Goal: Transaction & Acquisition: Purchase product/service

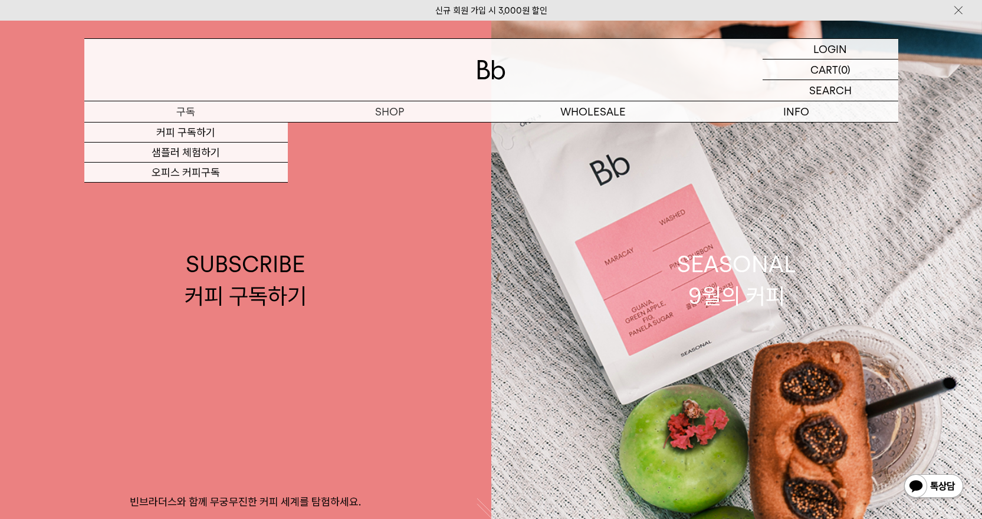
click at [192, 107] on p "구독" at bounding box center [185, 111] width 203 height 21
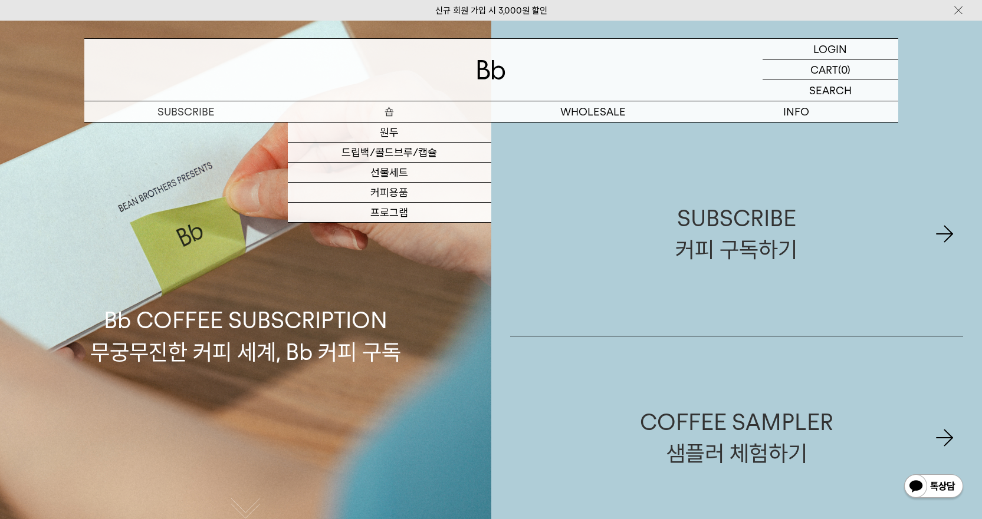
click at [399, 115] on p "숍" at bounding box center [389, 111] width 203 height 21
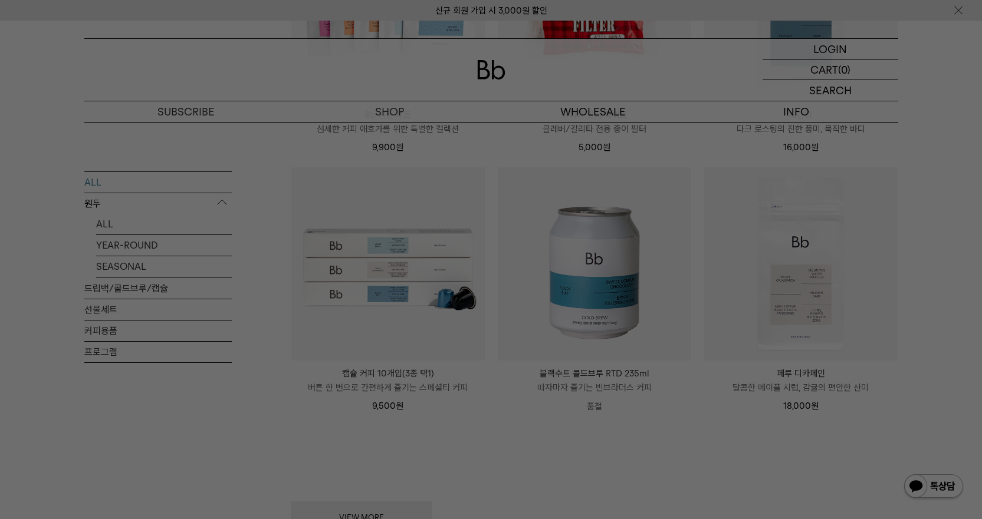
scroll to position [1415, 0]
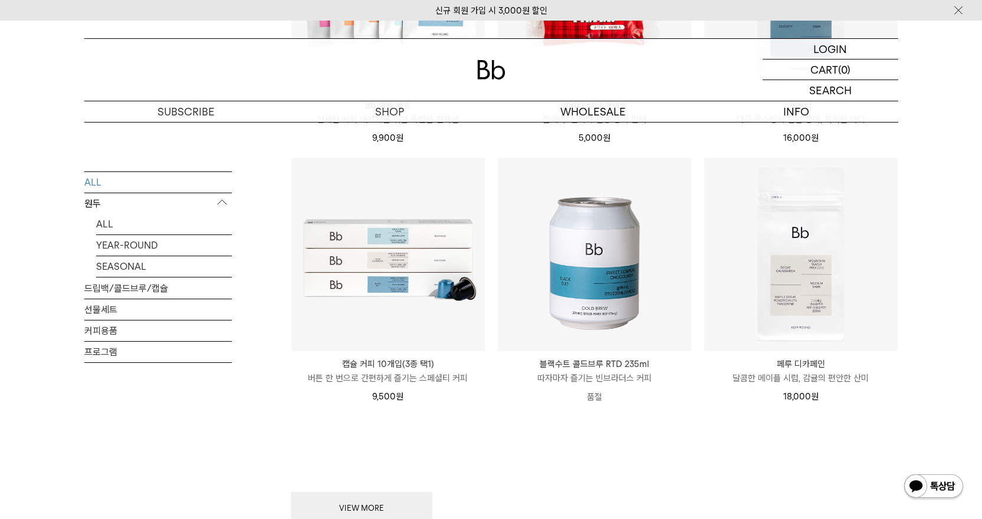
click at [356, 494] on button "VIEW MORE" at bounding box center [361, 508] width 141 height 33
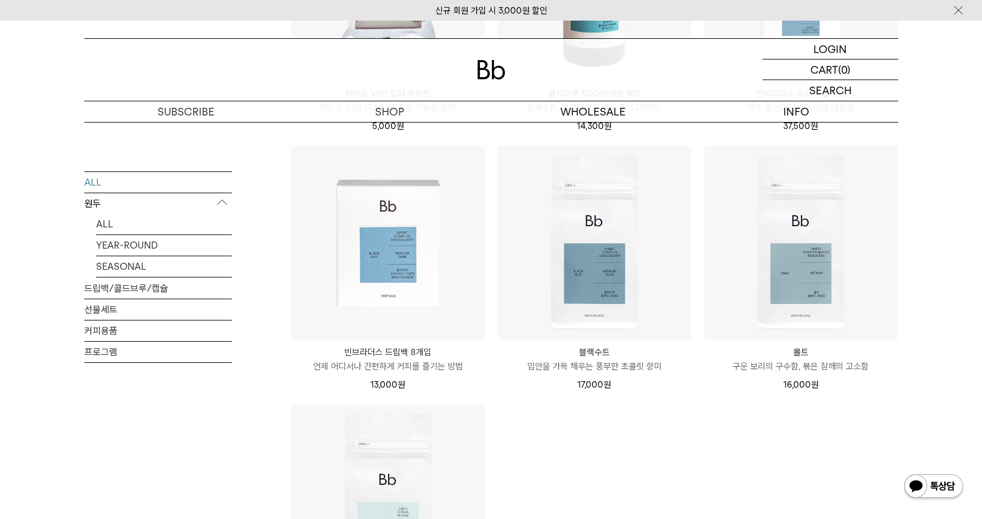
scroll to position [2005, 0]
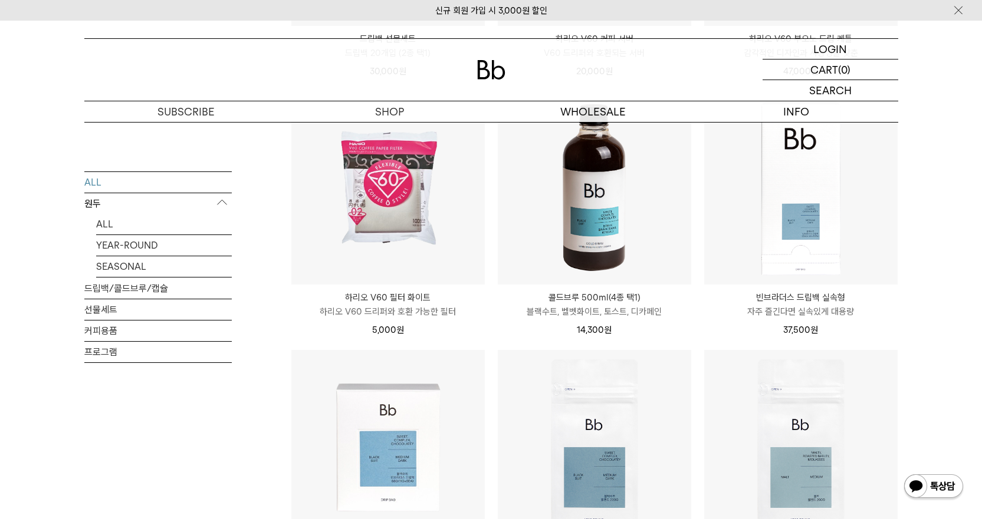
click at [637, 239] on img at bounding box center [594, 187] width 193 height 193
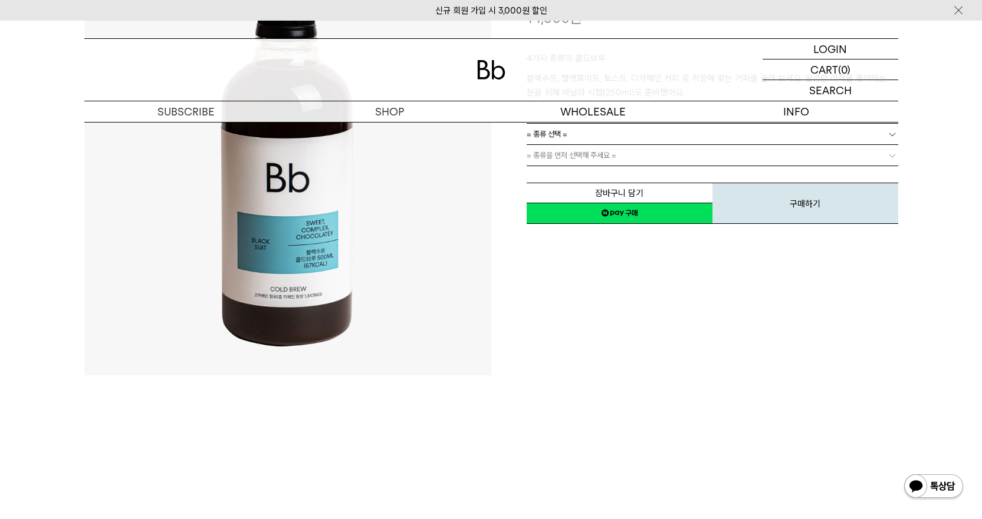
scroll to position [59, 0]
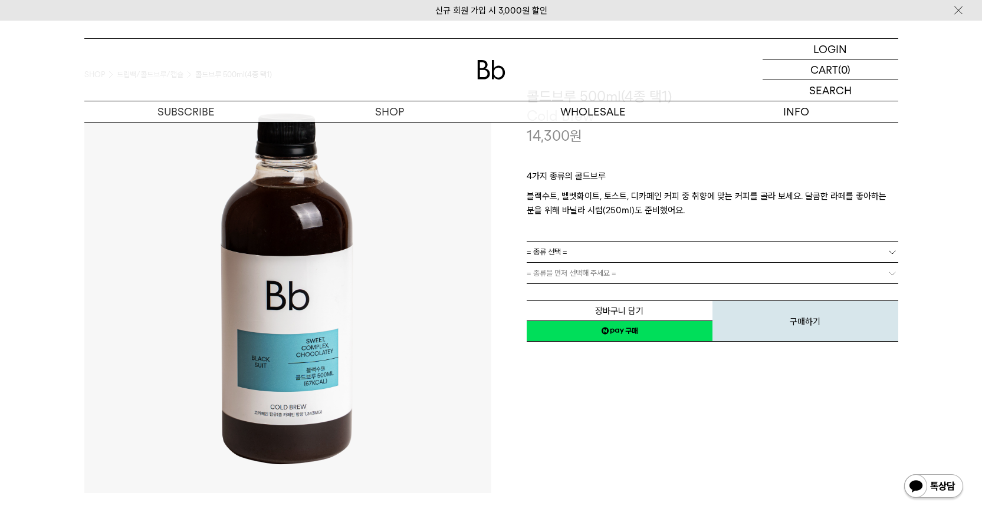
click at [610, 241] on div "4가지 종류의 콜드브루 블랙수트, 벨벳화이트, 토스트, 디카페인 커피 중 취향에 맞는 커피를 골라 보세요. 달콤한 라떼를 좋아하는 분을 위해 …" at bounding box center [711, 194] width 371 height 96
click at [604, 243] on link "= 종류 선택 =" at bounding box center [711, 252] width 371 height 21
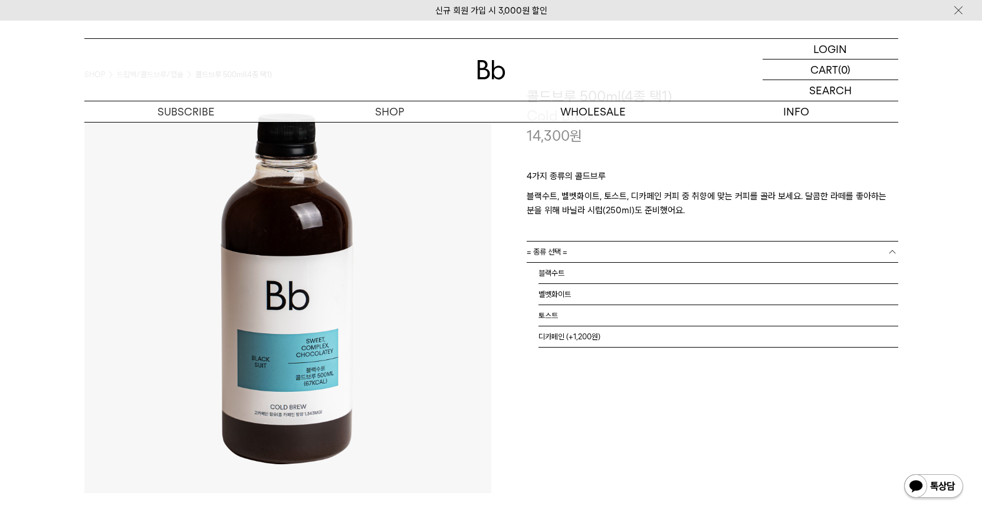
click at [542, 353] on div "**********" at bounding box center [694, 290] width 407 height 407
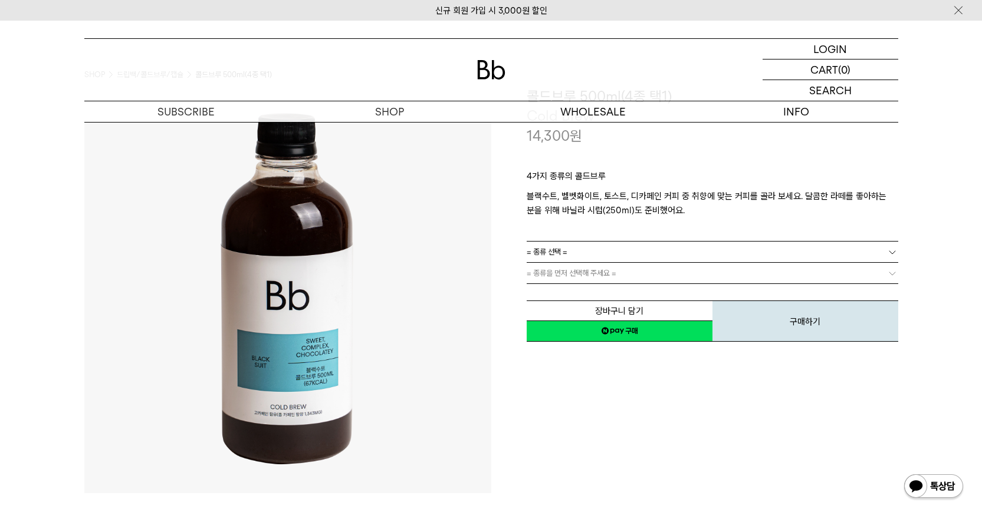
click at [587, 275] on span "= 종류을 먼저 선택해 주세요 =" at bounding box center [571, 273] width 90 height 21
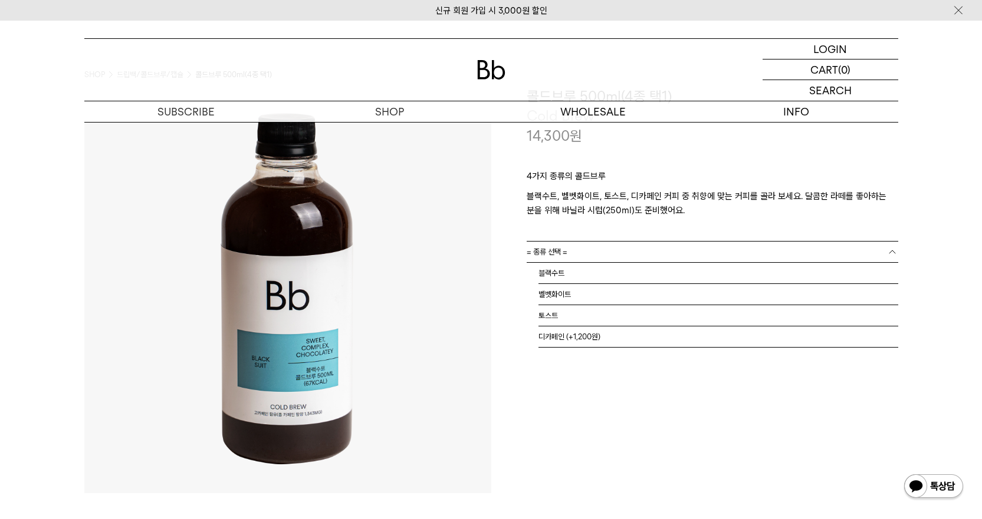
click at [608, 258] on link "= 종류 선택 =" at bounding box center [711, 252] width 371 height 21
click at [536, 368] on div "**********" at bounding box center [694, 290] width 407 height 407
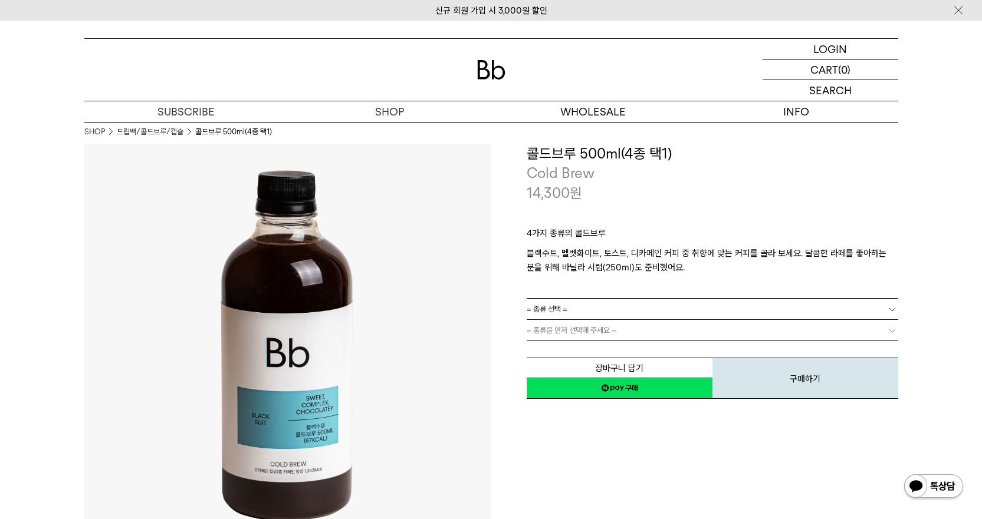
scroll to position [0, 0]
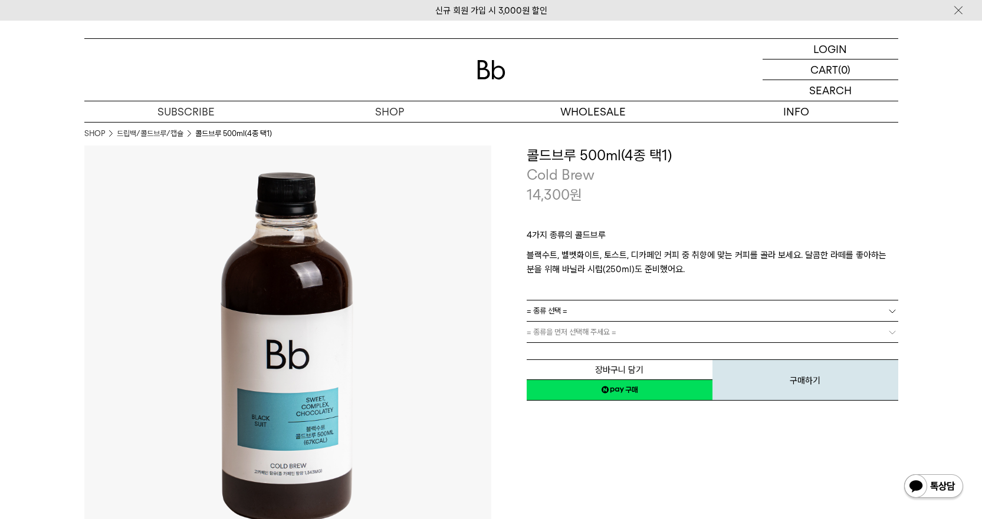
click at [654, 310] on link "= 종류 선택 =" at bounding box center [711, 311] width 371 height 21
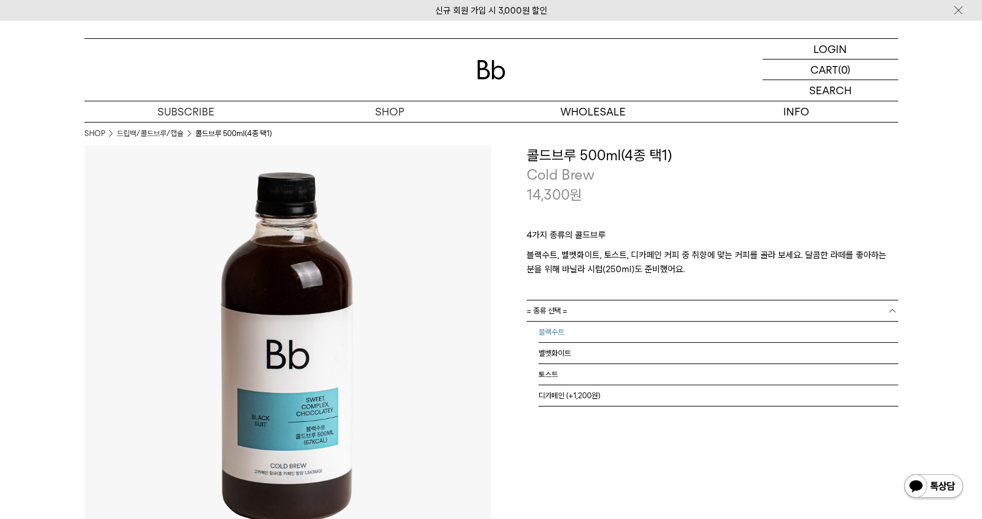
click at [651, 331] on li "블랙수트" at bounding box center [718, 332] width 360 height 21
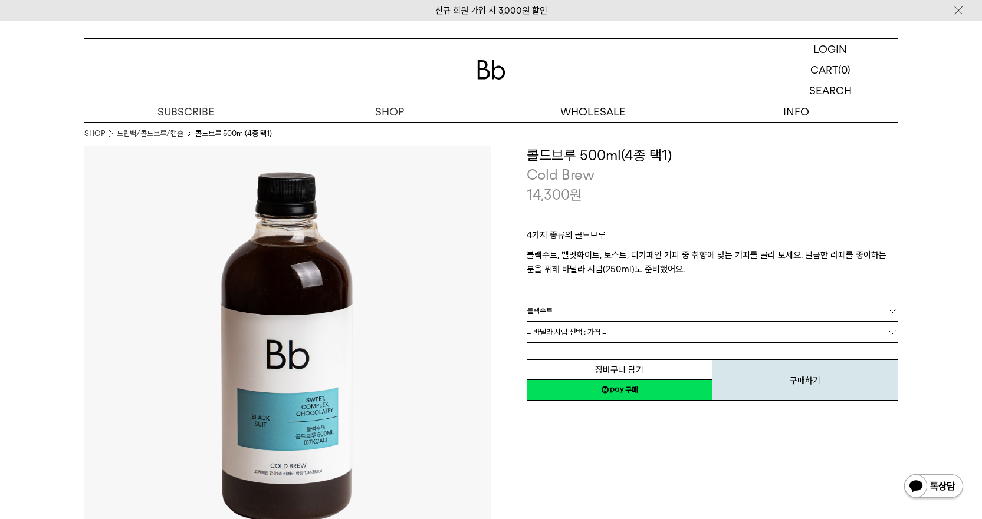
click at [647, 329] on link "= 바닐라 시럽 선택 : 가격 =" at bounding box center [711, 332] width 371 height 21
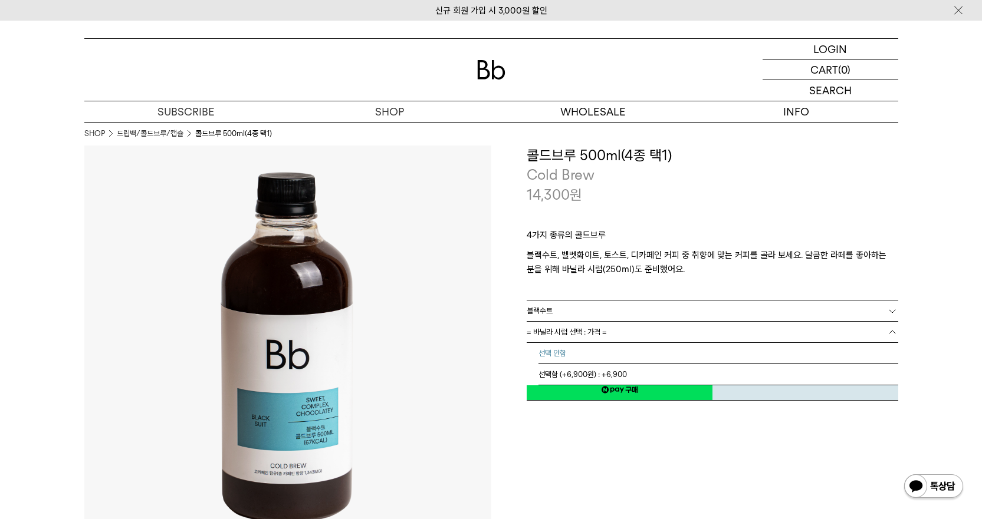
click at [605, 360] on li "선택 안함" at bounding box center [718, 353] width 360 height 21
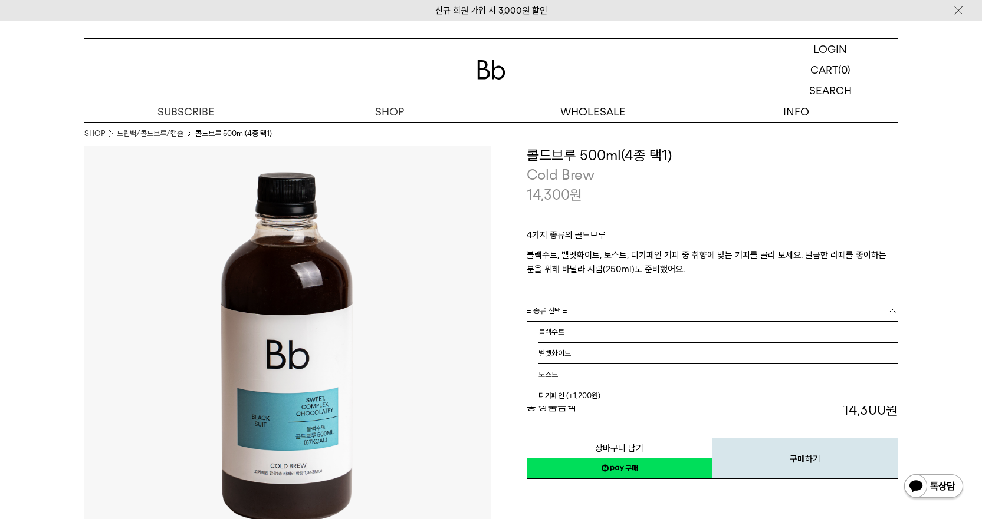
click at [588, 312] on link "= 종류 선택 =" at bounding box center [711, 311] width 371 height 21
click at [588, 315] on link "= 종류 선택 =" at bounding box center [711, 311] width 371 height 21
click at [596, 312] on link "= 종류 선택 =" at bounding box center [711, 311] width 371 height 21
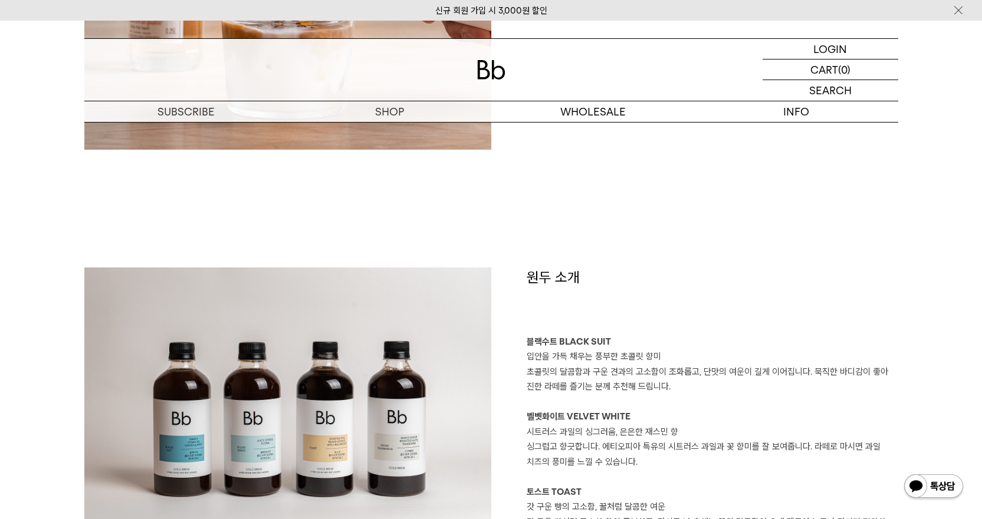
scroll to position [1179, 0]
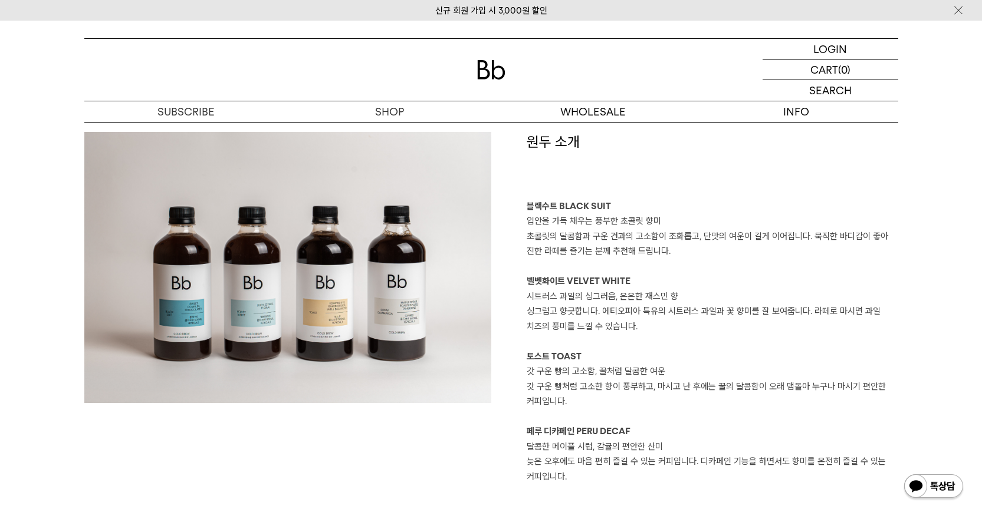
scroll to position [1041, 0]
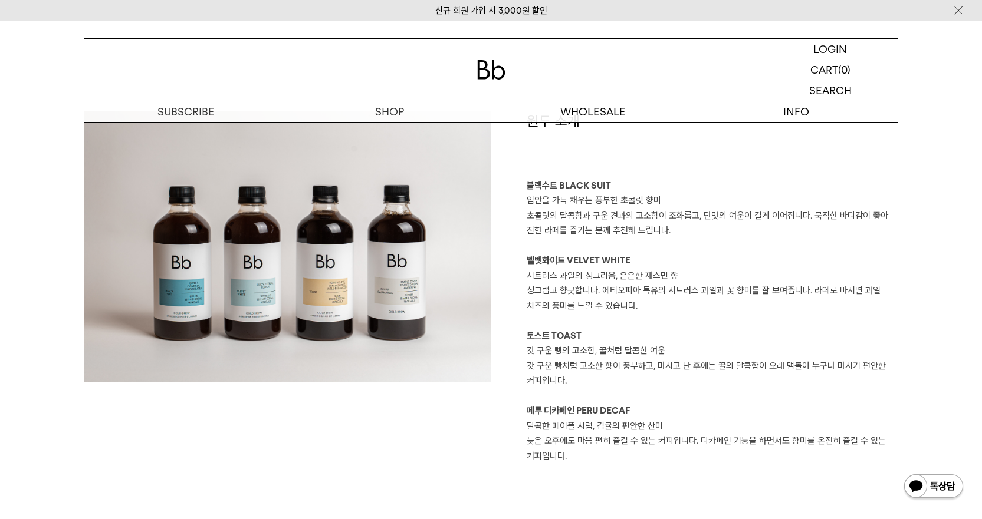
drag, startPoint x: 676, startPoint y: 407, endPoint x: 661, endPoint y: 407, distance: 14.7
click at [661, 407] on p "페루 디카페인 PERU DECAF" at bounding box center [711, 411] width 371 height 15
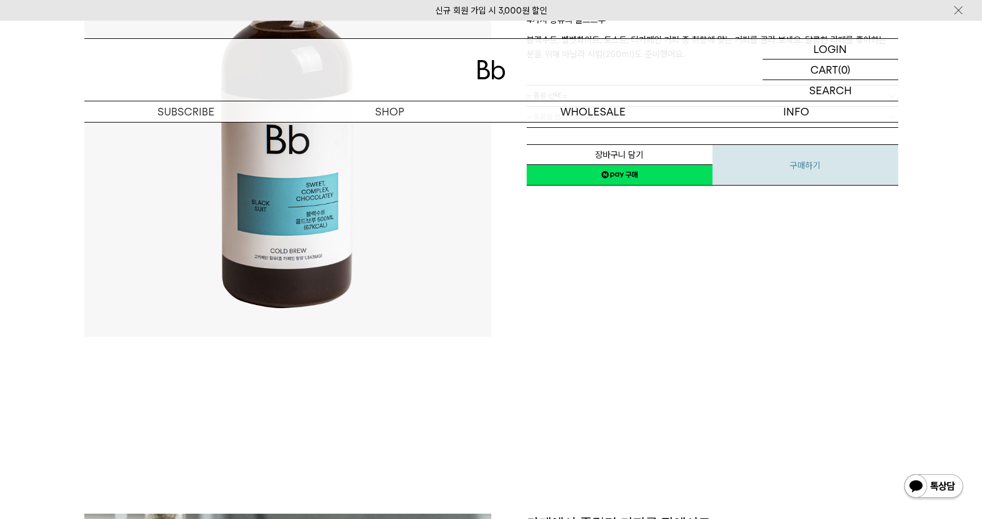
scroll to position [0, 0]
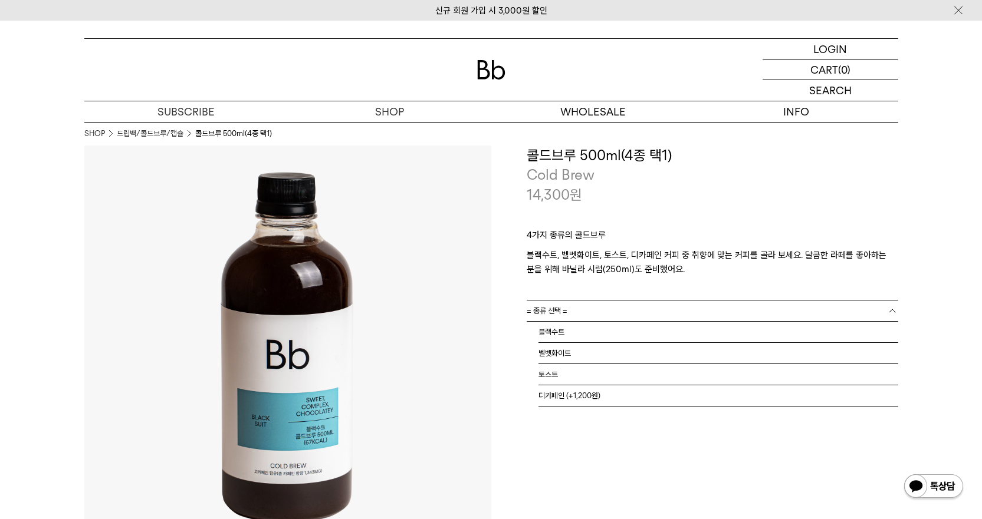
click at [576, 312] on link "= 종류 선택 =" at bounding box center [711, 311] width 371 height 21
click at [574, 333] on li "블랙수트" at bounding box center [718, 332] width 360 height 21
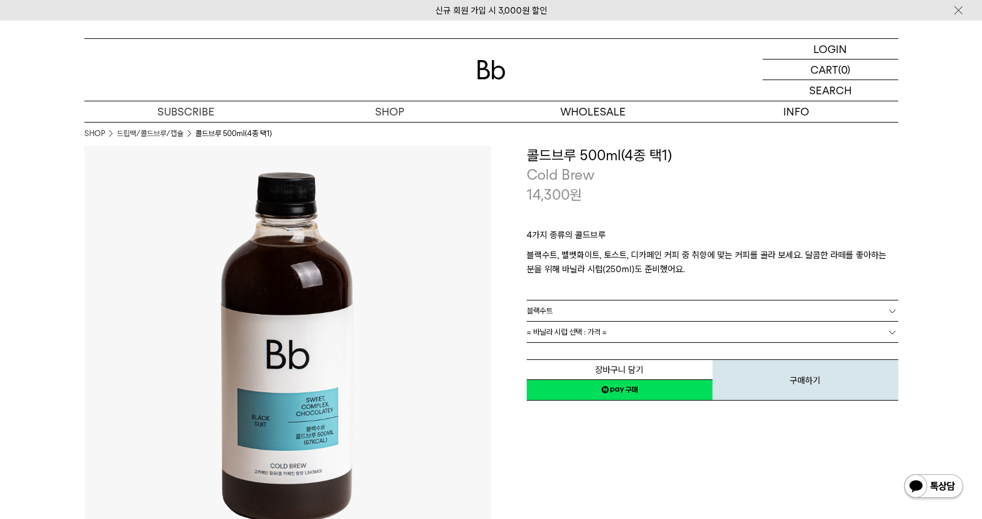
click at [631, 333] on link "= 바닐라 시럽 선택 : 가격 =" at bounding box center [711, 332] width 371 height 21
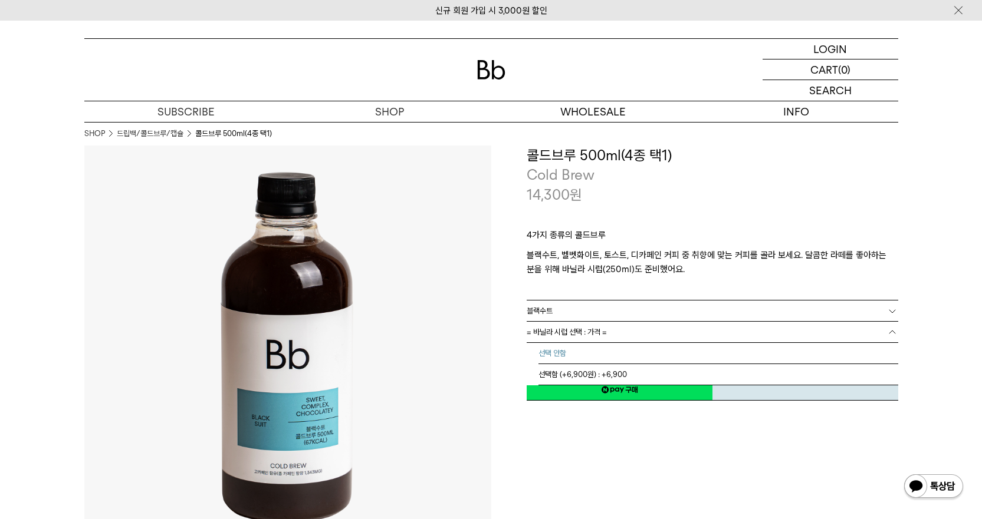
click at [603, 352] on li "선택 안함" at bounding box center [718, 353] width 360 height 21
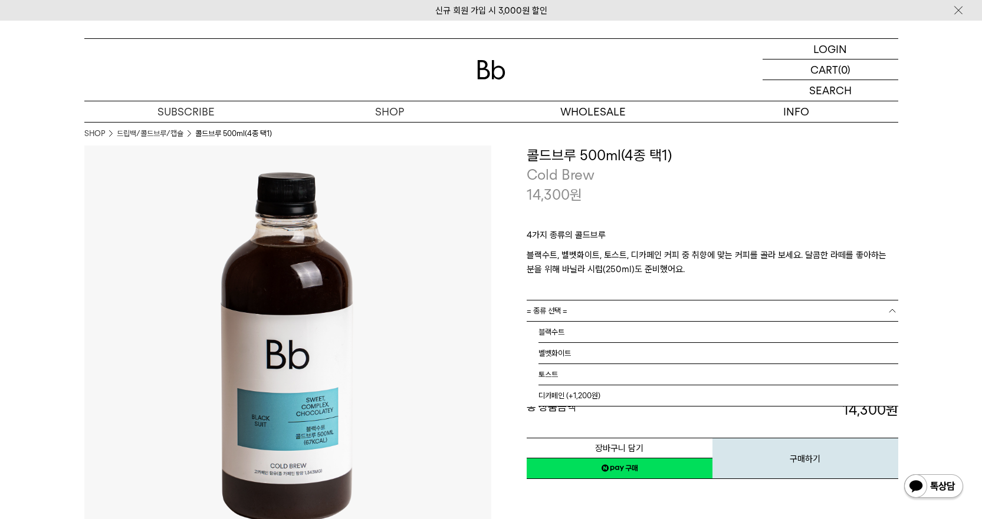
click at [641, 315] on link "= 종류 선택 =" at bounding box center [711, 311] width 371 height 21
click at [610, 363] on li "벨벳화이트" at bounding box center [718, 353] width 360 height 21
click at [620, 331] on link "= 바닐라 시럽 선택 : 가격 =" at bounding box center [711, 332] width 371 height 21
click at [603, 343] on li "선택 안함" at bounding box center [718, 353] width 360 height 21
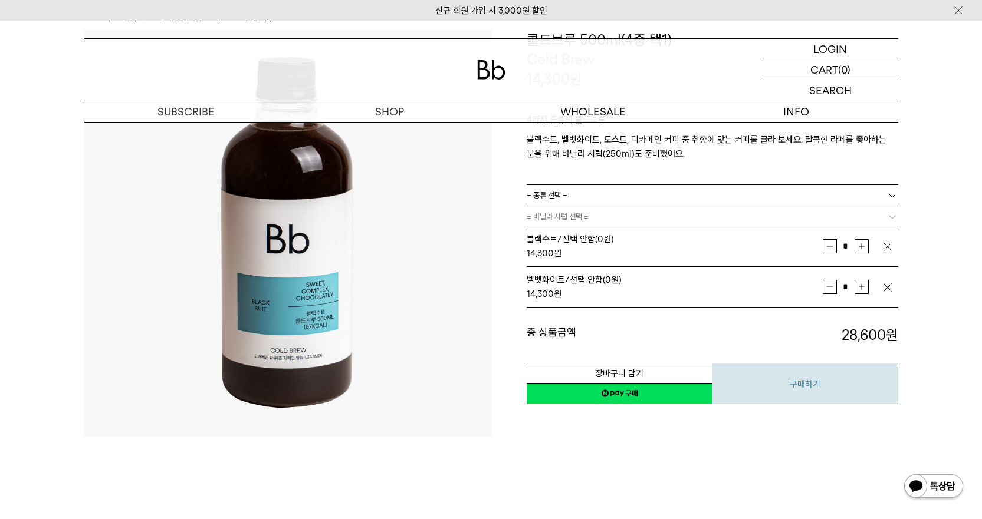
scroll to position [118, 0]
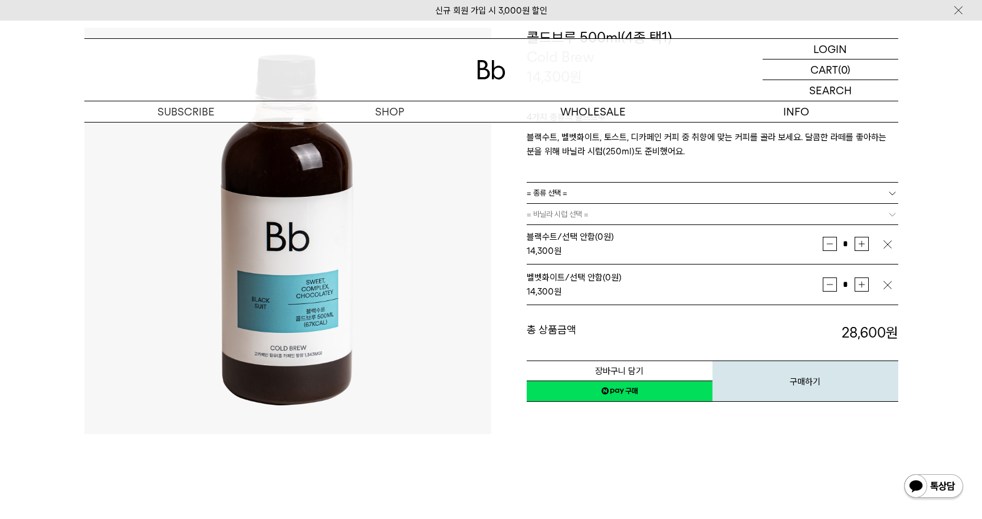
click at [684, 394] on link "네이버페이 구매하기" at bounding box center [619, 391] width 186 height 21
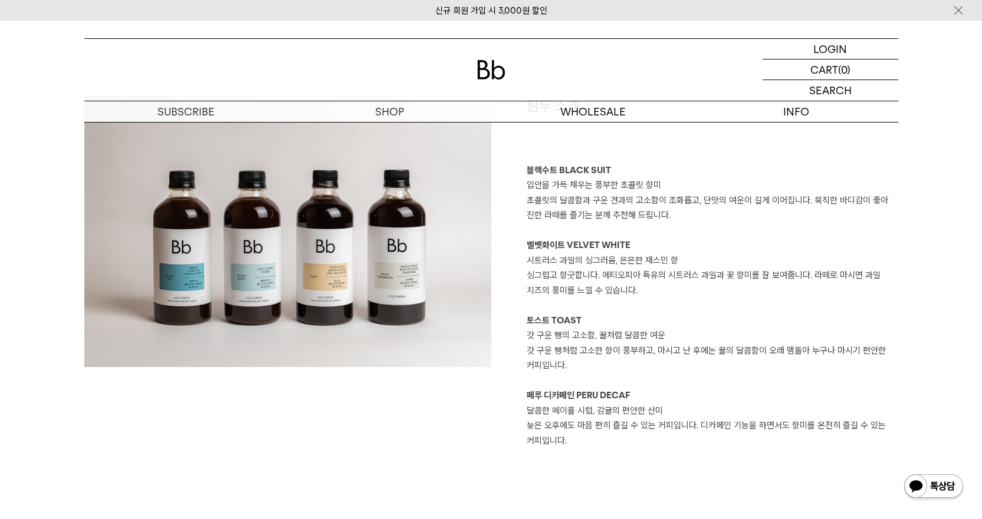
scroll to position [825, 0]
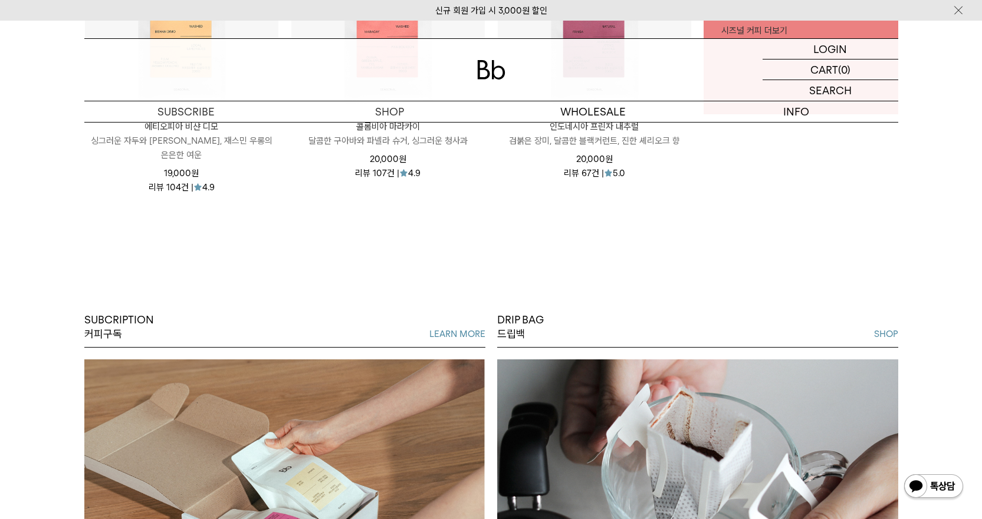
scroll to position [766, 0]
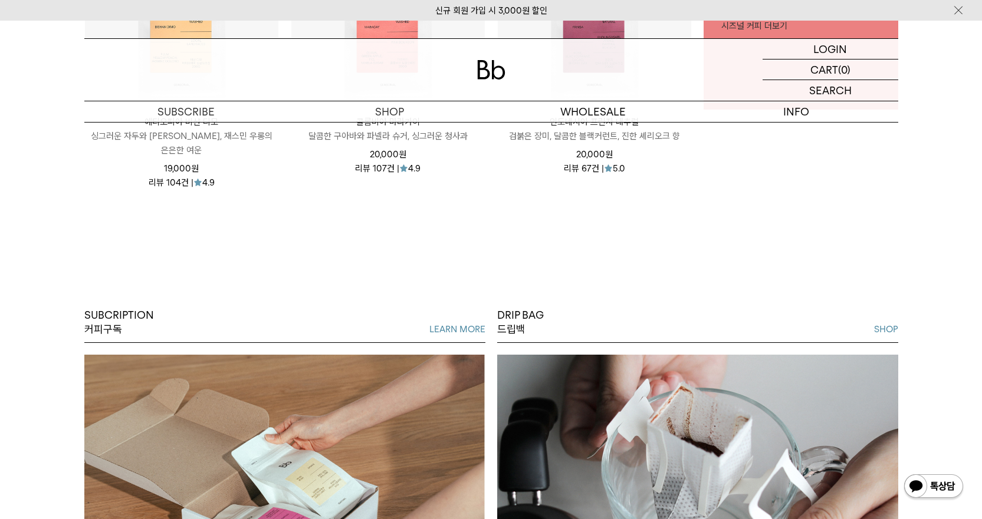
click at [955, 449] on div "SUBCRIPTION 커피구독 LEARN MORE 원두 선택은 [PERSON_NAME]에게 맡기고, 커피 생활의 즐거움만 누리세요. DRIP …" at bounding box center [491, 427] width 982 height 414
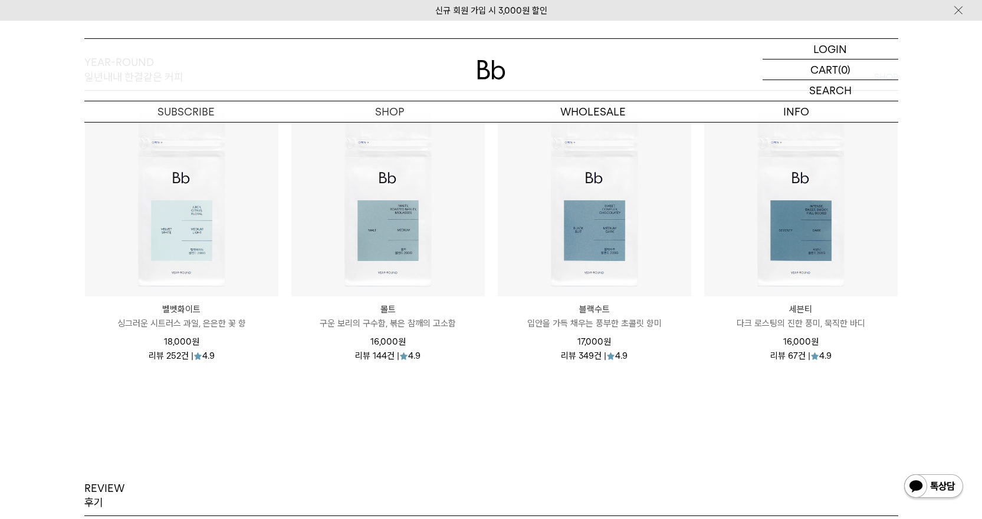
scroll to position [1474, 0]
